Goal: Information Seeking & Learning: Learn about a topic

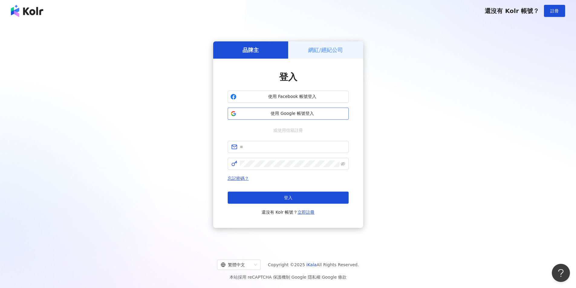
click at [309, 114] on span "使用 Google 帳號登入" at bounding box center [292, 114] width 107 height 6
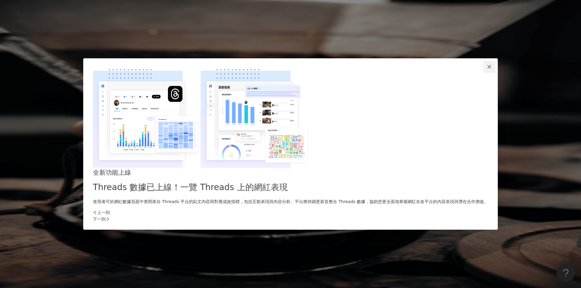
click at [483, 69] on span "Close" at bounding box center [489, 66] width 12 height 5
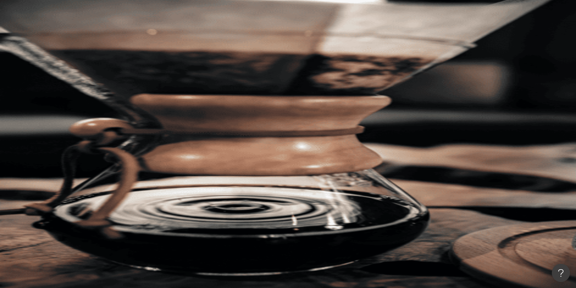
click at [88, 107] on icon at bounding box center [85, 109] width 4 height 4
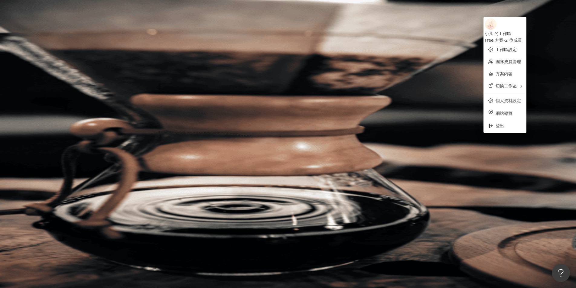
click at [500, 97] on div at bounding box center [323, 109] width 505 height 24
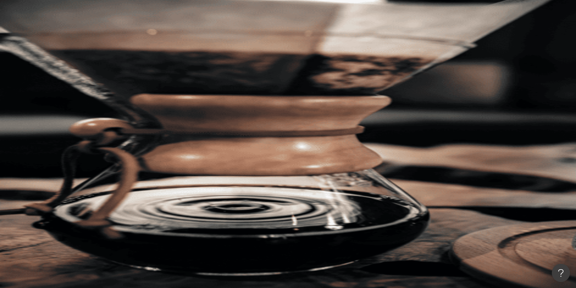
click at [159, 36] on input "search" at bounding box center [134, 29] width 49 height 11
paste input "**********"
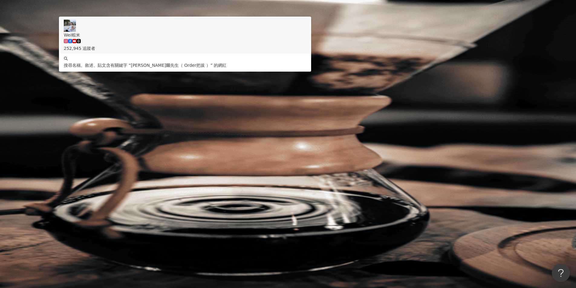
click at [102, 34] on span "不分平台" at bounding box center [88, 30] width 27 height 10
type input "**********"
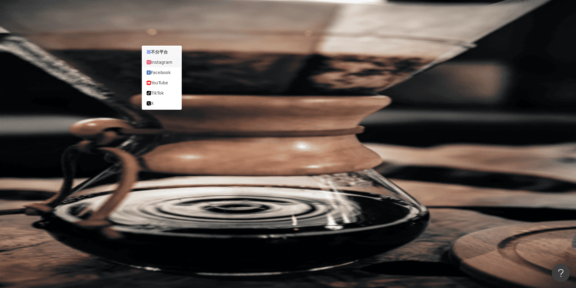
click at [170, 66] on div "Instagram" at bounding box center [162, 62] width 30 height 7
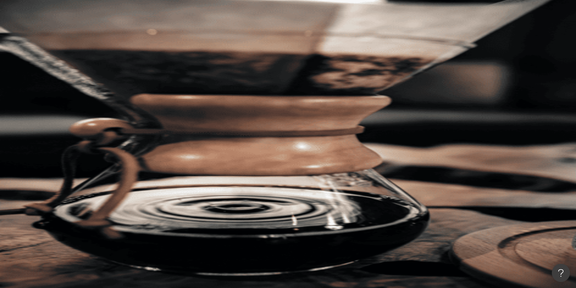
click at [99, 45] on button "搜尋" at bounding box center [85, 51] width 28 height 12
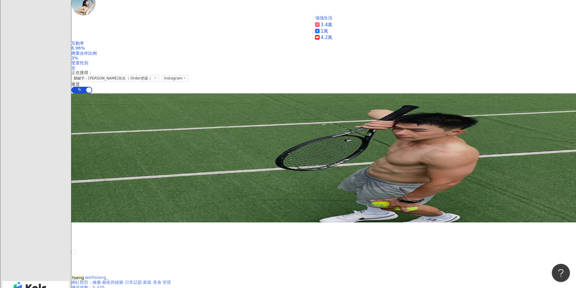
scroll to position [514, 0]
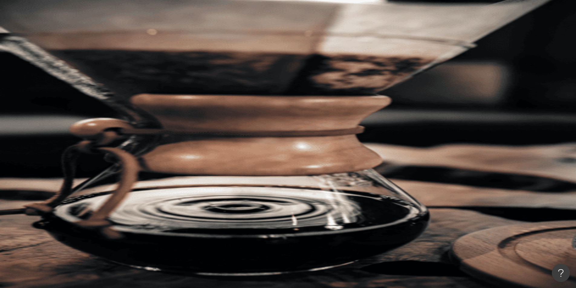
click at [164, 36] on input "search" at bounding box center [139, 29] width 49 height 11
paste input "**********"
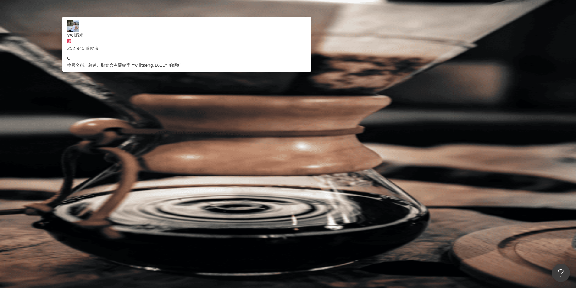
type input "**********"
click at [93, 49] on span "搜尋" at bounding box center [88, 51] width 8 height 5
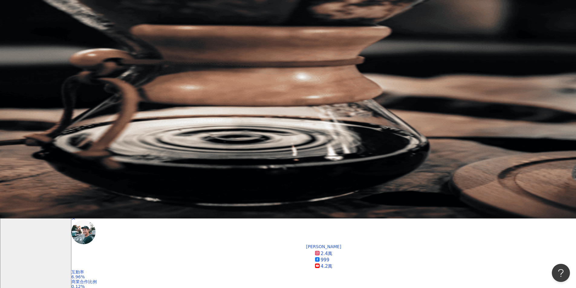
scroll to position [151, 0]
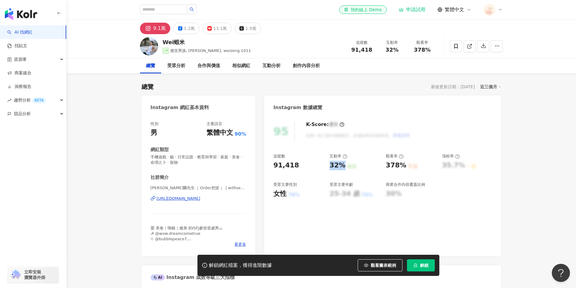
drag, startPoint x: 329, startPoint y: 164, endPoint x: 343, endPoint y: 166, distance: 14.4
click at [343, 166] on div "追蹤數 91,418 互動率 32% 良好 觀看率 378% 不佳 漲粉率 35.7% 一般 受眾主要性別 女性 76% 受眾主要年齡 25-34 歲 76%…" at bounding box center [382, 176] width 219 height 45
click at [272, 164] on div "95 K-Score : 優良 近期一到三個月積極發文，且漲粉率與互動率高。 查看說明 追蹤數 91,418 互動率 32% 良好 觀看率 378% 不佳 漲…" at bounding box center [382, 185] width 237 height 141
drag, startPoint x: 297, startPoint y: 168, endPoint x: 273, endPoint y: 168, distance: 23.9
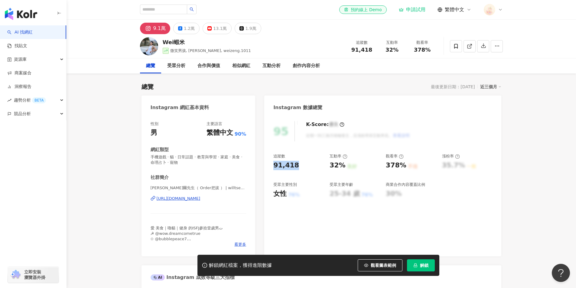
click at [273, 168] on div "91,418" at bounding box center [298, 165] width 50 height 9
copy div "91,418"
drag, startPoint x: 342, startPoint y: 166, endPoint x: 329, endPoint y: 168, distance: 13.1
click at [329, 168] on div "追蹤數 91,418 互動率 32% 良好 觀看率 378% 不佳 漲粉率 35.7% 一般 受眾主要性別 女性 76% 受眾主要年齡 25-34 歲 76%…" at bounding box center [382, 176] width 219 height 45
copy div "32%"
